Goal: Information Seeking & Learning: Learn about a topic

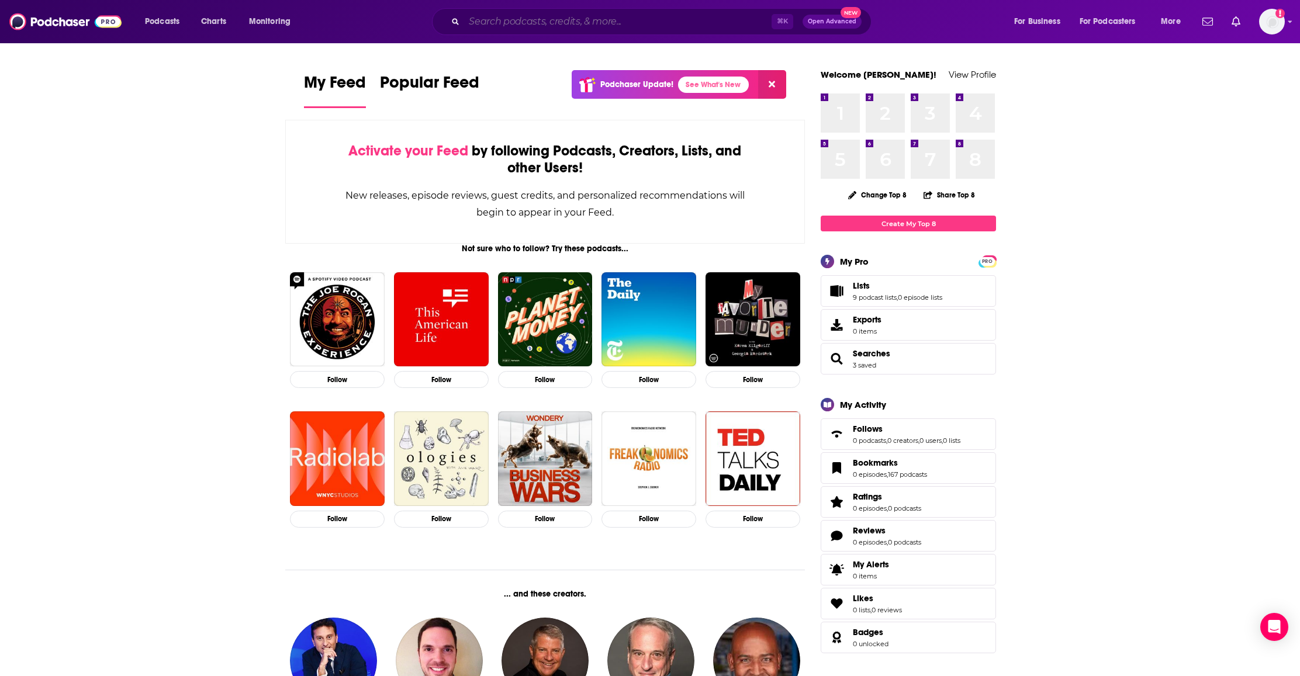
click at [550, 24] on input "Search podcasts, credits, & more..." at bounding box center [618, 21] width 308 height 19
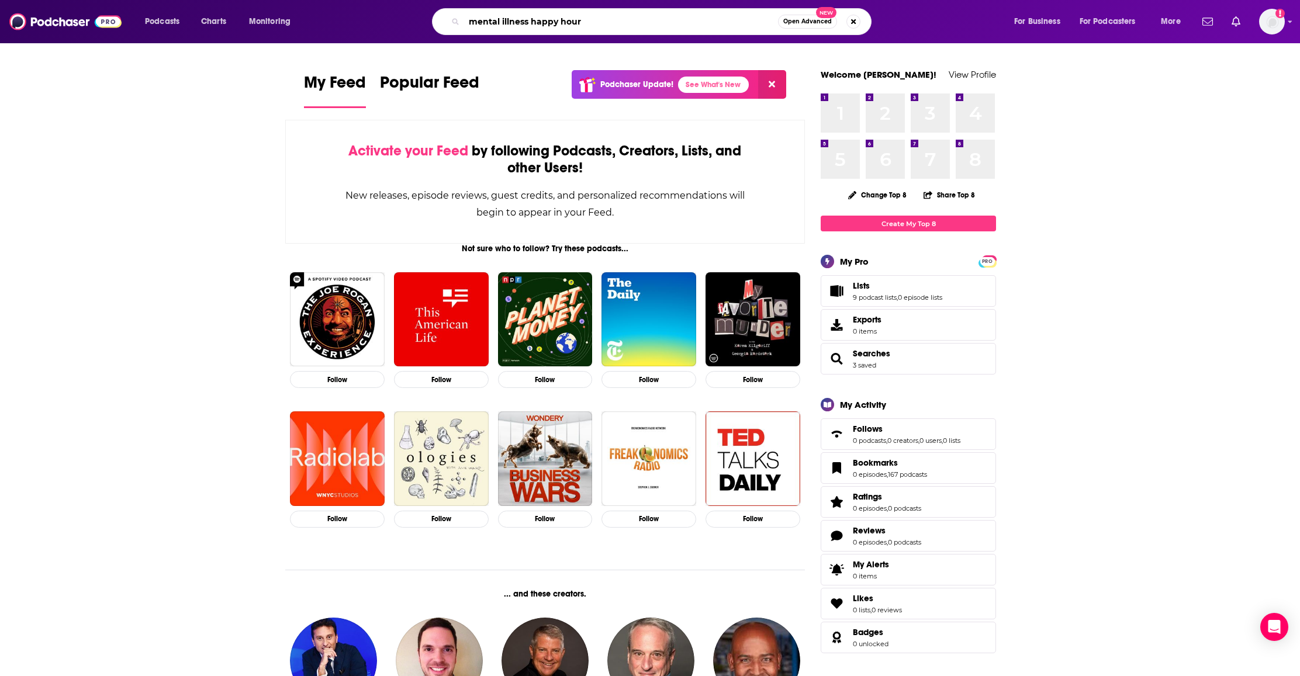
type input "mental illness happy hour"
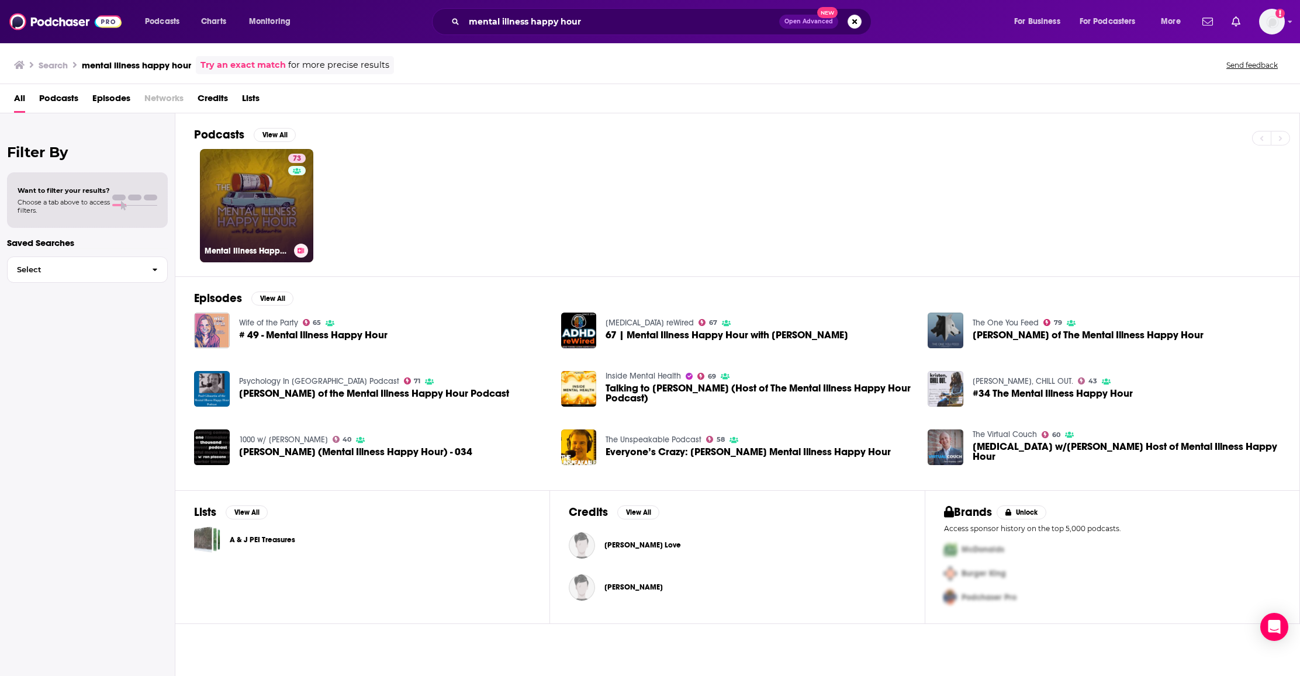
click at [267, 197] on link "73 Mental Illness Happy Hour" at bounding box center [256, 205] width 113 height 113
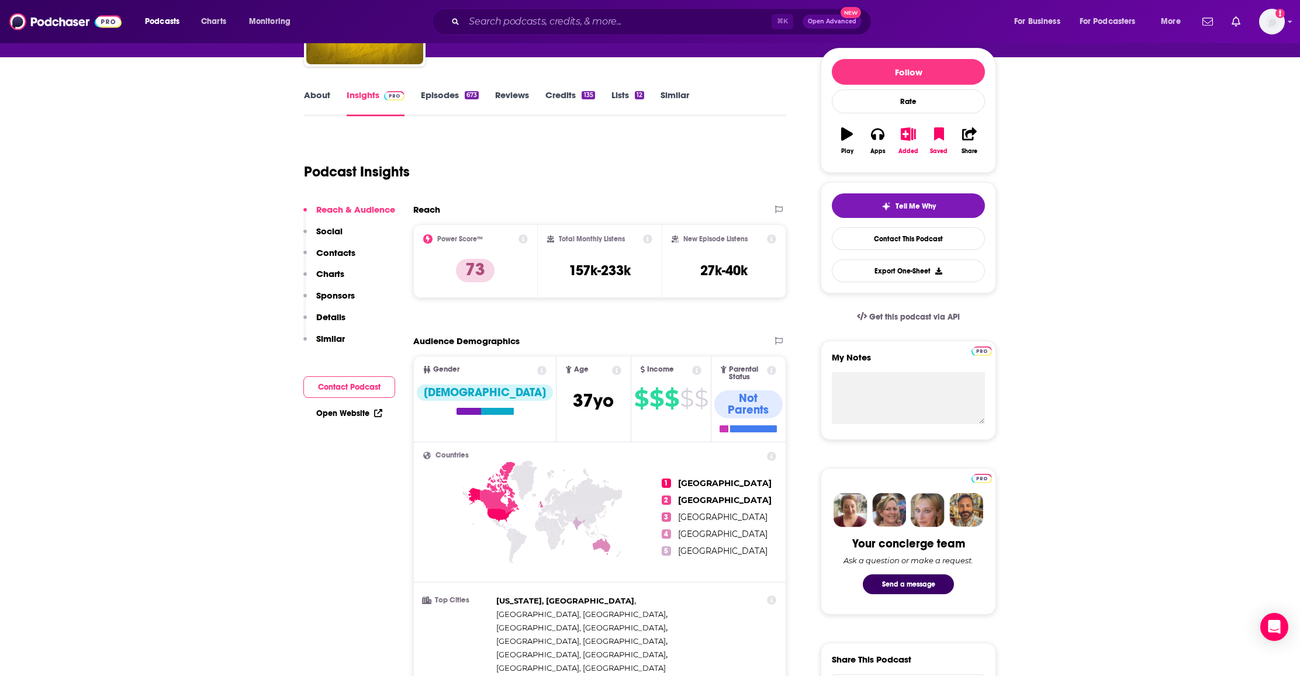
scroll to position [134, 0]
drag, startPoint x: 759, startPoint y: 269, endPoint x: 699, endPoint y: 274, distance: 60.4
click at [699, 274] on div "New Episode Listens 27k-40k" at bounding box center [724, 261] width 105 height 54
drag, startPoint x: 565, startPoint y: 272, endPoint x: 634, endPoint y: 270, distance: 69.6
click at [634, 270] on div "Total Monthly Listens 157k-233k" at bounding box center [600, 261] width 106 height 54
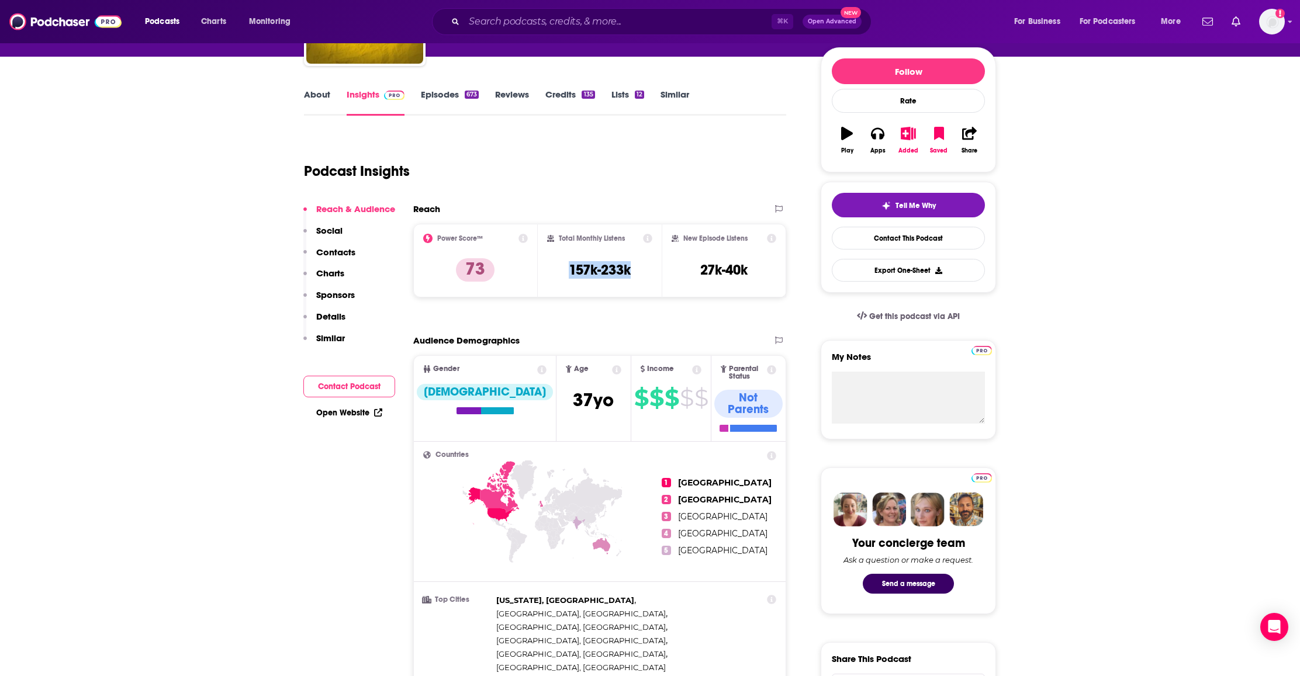
copy h3 "157k-233k"
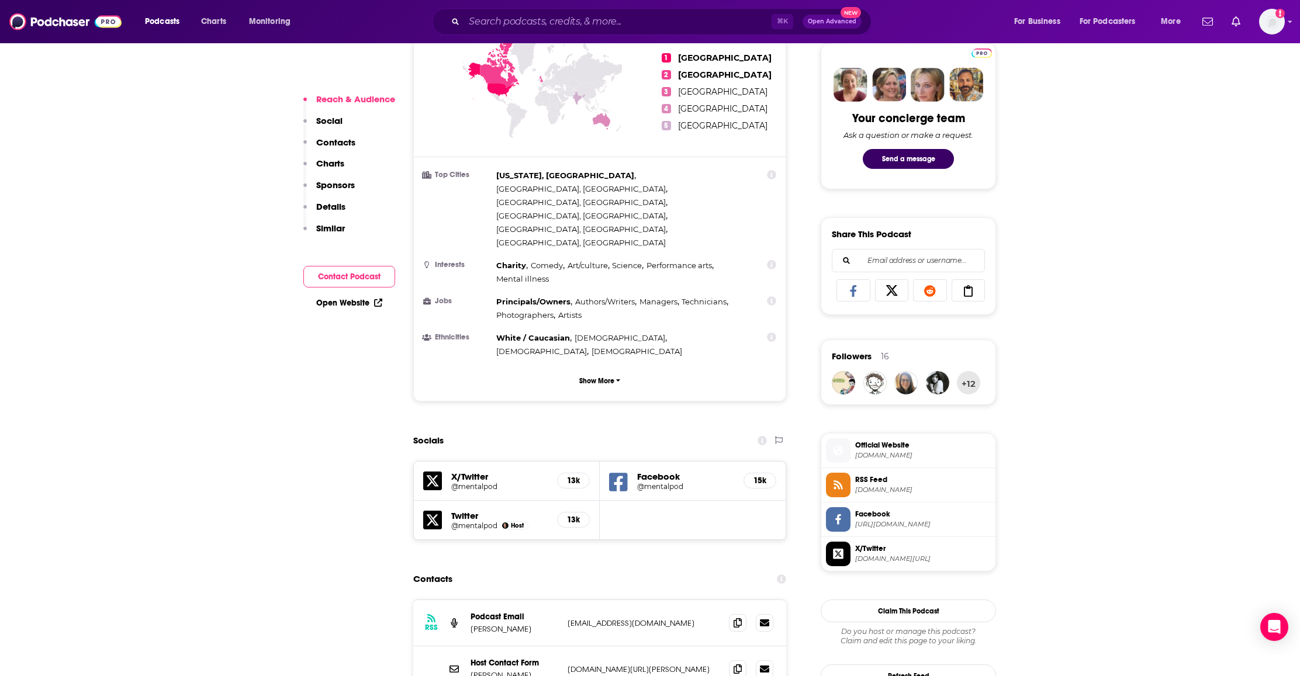
scroll to position [619, 0]
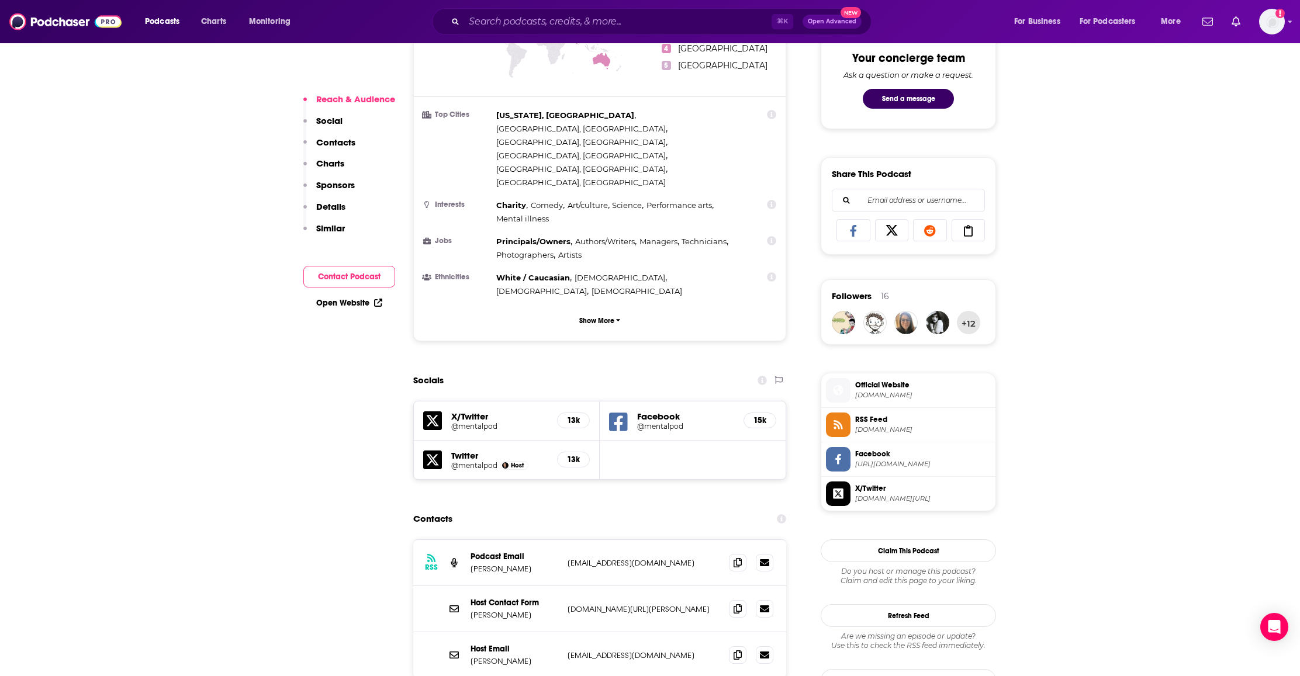
click at [579, 416] on h5 "13k" at bounding box center [573, 421] width 13 height 10
drag, startPoint x: 579, startPoint y: 339, endPoint x: 524, endPoint y: 341, distance: 55.0
click at [579, 416] on h5 "13k" at bounding box center [573, 421] width 13 height 10
click at [433, 412] on icon at bounding box center [432, 421] width 19 height 19
